Goal: Information Seeking & Learning: Learn about a topic

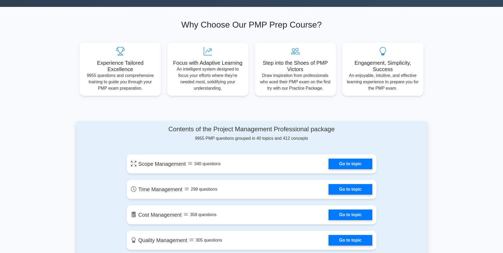
scroll to position [189, 0]
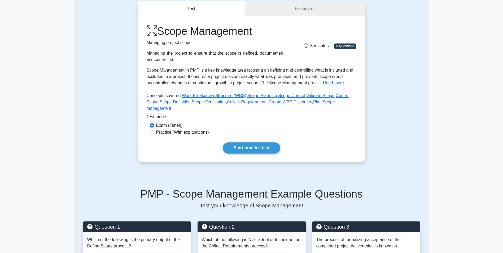
scroll to position [50, 0]
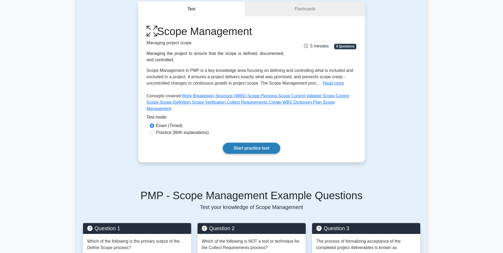
click at [267, 143] on link "Start practice test" at bounding box center [252, 148] width 58 height 11
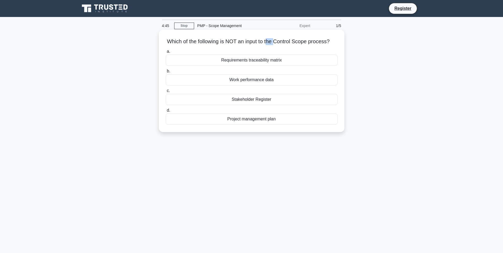
drag, startPoint x: 271, startPoint y: 41, endPoint x: 278, endPoint y: 41, distance: 7.7
click at [278, 41] on h5 "Which of the following is NOT an input to the Control Scope process? .spinner_0…" at bounding box center [251, 41] width 173 height 7
drag, startPoint x: 270, startPoint y: 42, endPoint x: 333, endPoint y: 45, distance: 63.4
click at [333, 45] on h5 "Which of the following is NOT an input to the Control Scope process? .spinner_0…" at bounding box center [251, 41] width 173 height 7
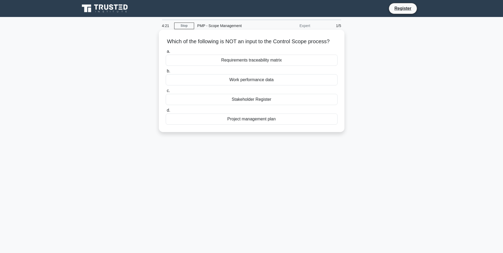
click at [255, 66] on div "Requirements traceability matrix" at bounding box center [252, 60] width 172 height 11
click at [166, 53] on input "a. Requirements traceability matrix" at bounding box center [166, 51] width 0 height 3
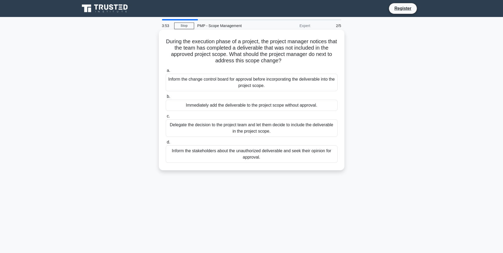
click at [290, 78] on div "Inform the change control board for approval before incorporating the deliverab…" at bounding box center [252, 82] width 172 height 17
click at [166, 72] on input "a. Inform the change control board for approval before incorporating the delive…" at bounding box center [166, 70] width 0 height 3
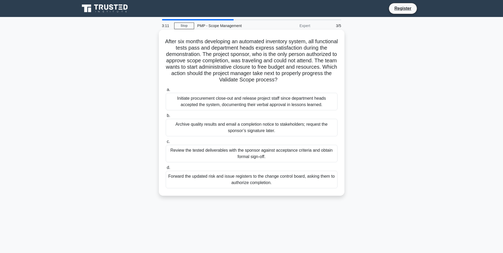
click at [329, 156] on div "Review the tested deliverables with the sponsor against acceptance criteria and…" at bounding box center [252, 153] width 172 height 17
click at [166, 143] on input "c. Review the tested deliverables with the sponsor against acceptance criteria …" at bounding box center [166, 141] width 0 height 3
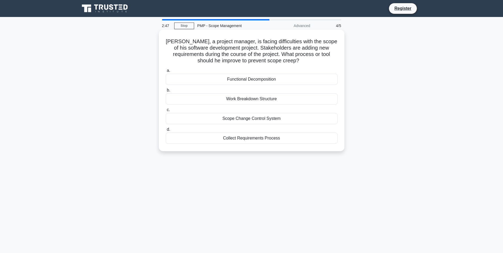
click at [305, 119] on div "Scope Change Control System" at bounding box center [252, 118] width 172 height 11
click at [166, 112] on input "c. Scope Change Control System" at bounding box center [166, 109] width 0 height 3
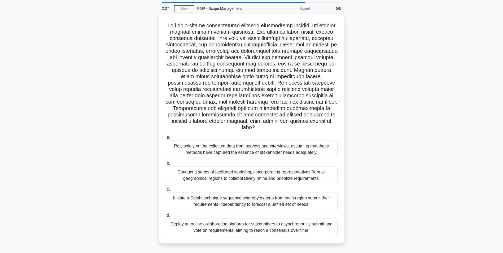
scroll to position [27, 0]
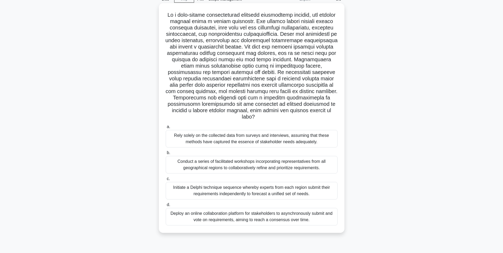
click at [292, 164] on div "Conduct a series of facilitated workshops incorporating representatives from al…" at bounding box center [252, 164] width 172 height 17
click at [166, 155] on input "b. Conduct a series of facilitated workshops incorporating representatives from…" at bounding box center [166, 152] width 0 height 3
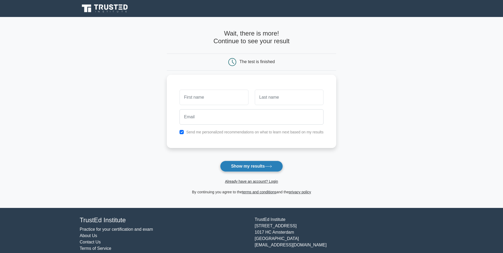
click at [276, 165] on button "Show my results" at bounding box center [251, 166] width 63 height 11
click at [368, 96] on main "Wait, there is more! Continue to see your result The test is finished and the" at bounding box center [251, 112] width 503 height 191
